Goal: Check status: Check status

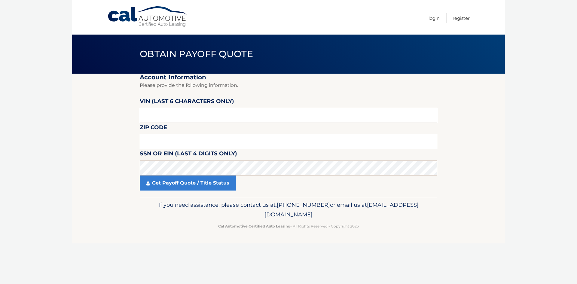
click at [183, 112] on input "text" at bounding box center [288, 115] width 297 height 15
paste input "043005"
type input "043005"
click at [156, 140] on input "text" at bounding box center [288, 141] width 297 height 15
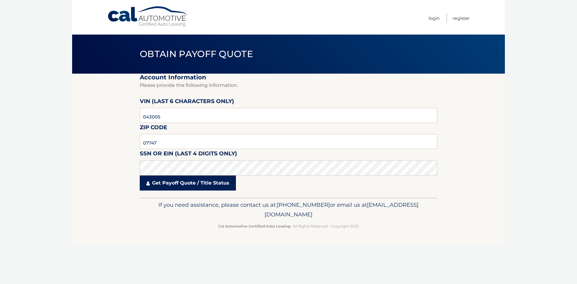
click at [180, 184] on link "Get Payoff Quote / Title Status" at bounding box center [188, 182] width 96 height 15
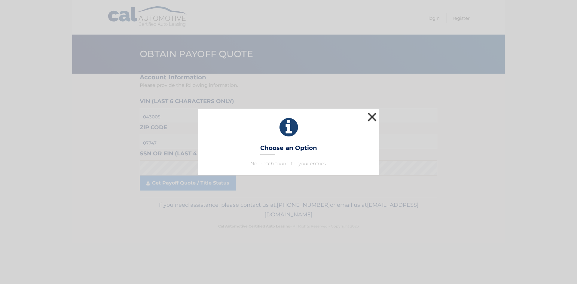
click at [370, 119] on button "×" at bounding box center [372, 117] width 12 height 12
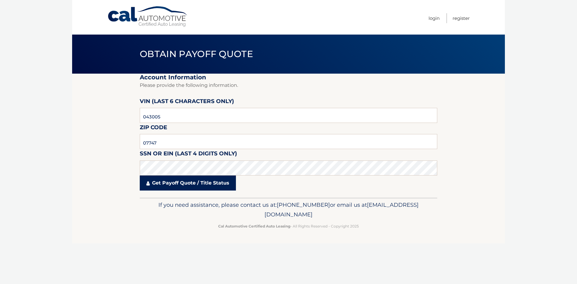
click at [163, 180] on link "Get Payoff Quote / Title Status" at bounding box center [188, 182] width 96 height 15
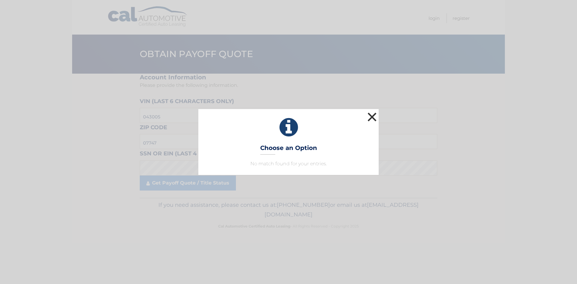
click at [368, 116] on button "×" at bounding box center [372, 117] width 12 height 12
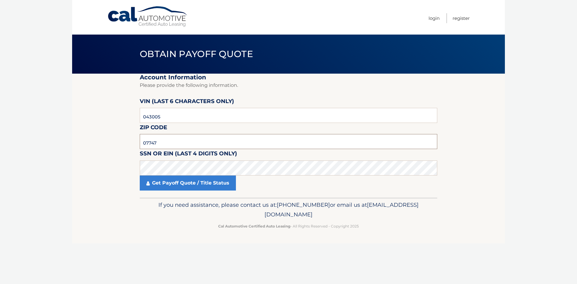
drag, startPoint x: 155, startPoint y: 142, endPoint x: 119, endPoint y: 147, distance: 37.0
click at [119, 147] on section "Account Information Please provide the following information. [PERSON_NAME] (la…" at bounding box center [288, 136] width 432 height 124
type input "08857"
click at [189, 185] on link "Get Payoff Quote / Title Status" at bounding box center [188, 182] width 96 height 15
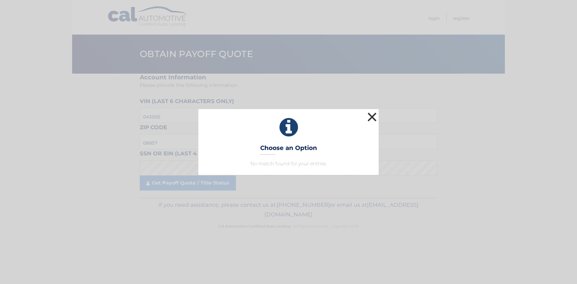
click at [372, 118] on button "×" at bounding box center [372, 117] width 12 height 12
